Goal: Information Seeking & Learning: Understand process/instructions

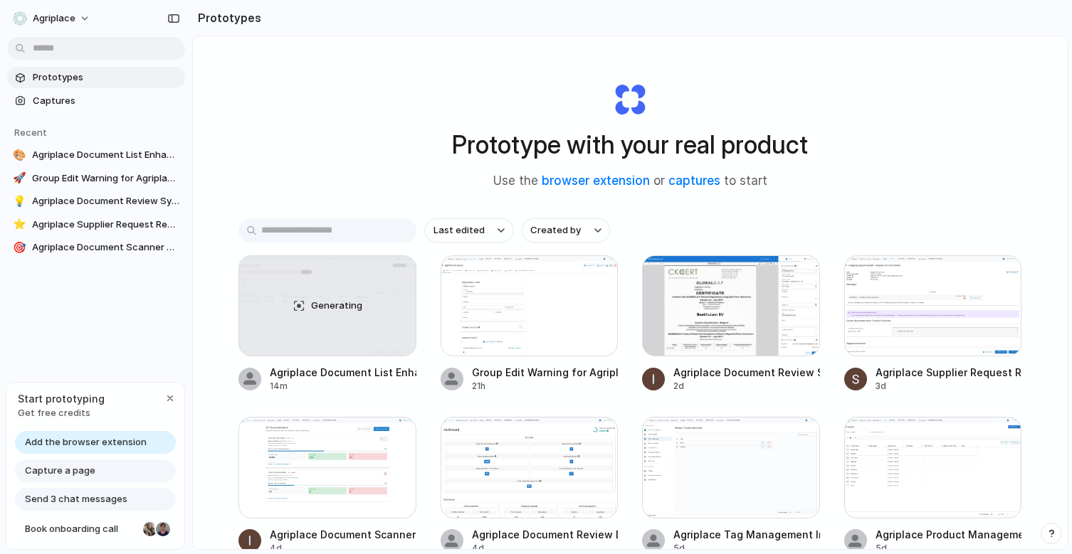
click at [70, 77] on span "Prototypes" at bounding box center [106, 77] width 147 height 14
click at [85, 13] on button "Agriplace" at bounding box center [52, 18] width 90 height 23
click at [292, 138] on div "Settings Invite members Change theme Sign out" at bounding box center [536, 277] width 1072 height 554
click at [602, 179] on link "browser extension" at bounding box center [596, 181] width 108 height 14
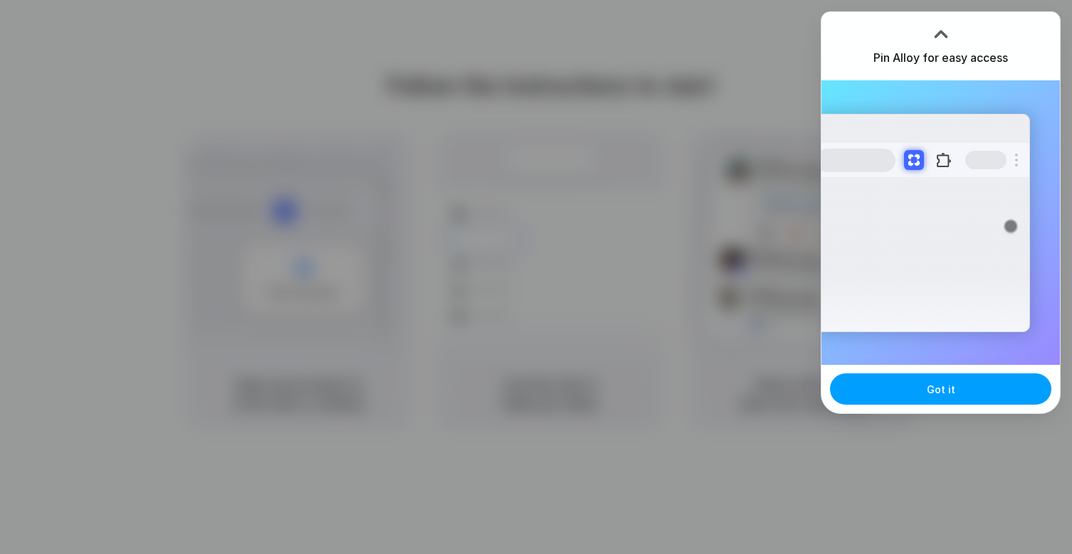
click at [907, 404] on button "Got it" at bounding box center [940, 389] width 221 height 31
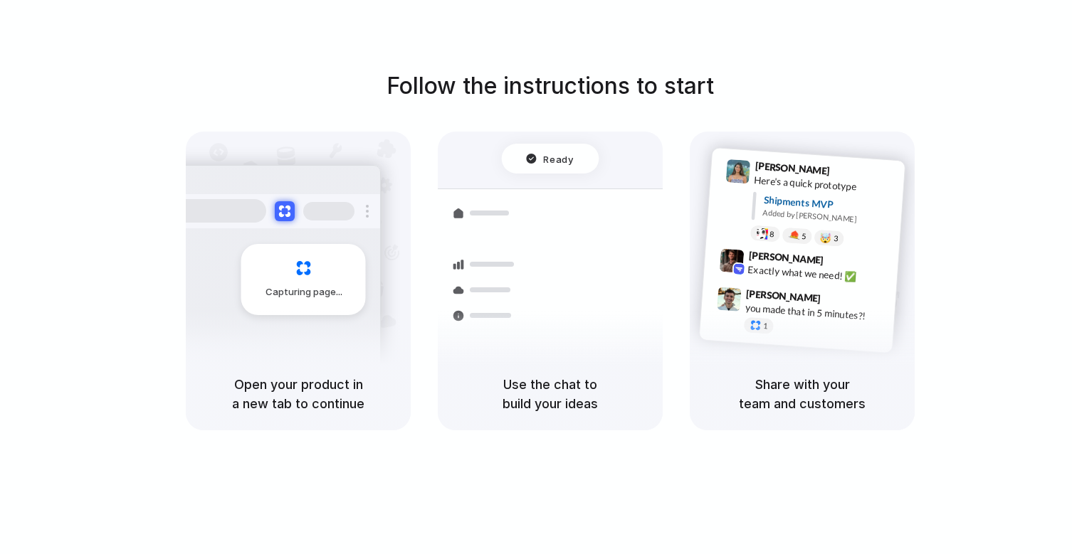
click at [991, 143] on div "Follow the instructions to start Capturing page Open your product in a new tab …" at bounding box center [550, 250] width 1072 height 362
